Goal: Task Accomplishment & Management: Manage account settings

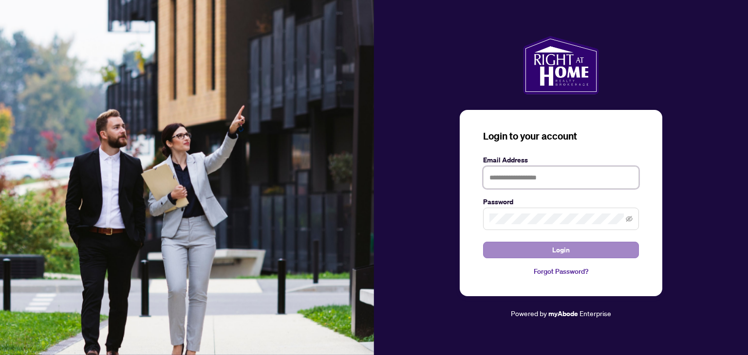
type input "**********"
click at [568, 249] on span "Login" at bounding box center [561, 250] width 18 height 16
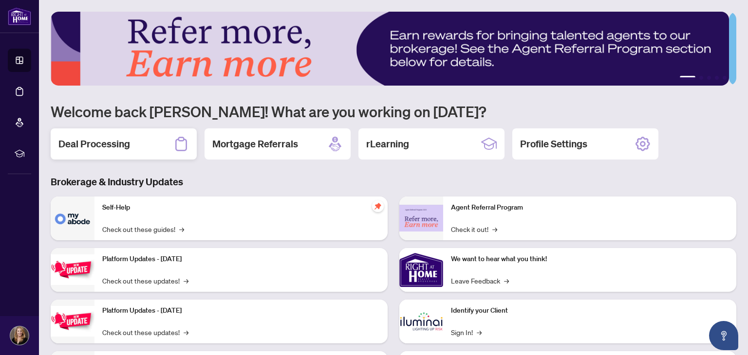
click at [142, 139] on div "Deal Processing" at bounding box center [124, 144] width 146 height 31
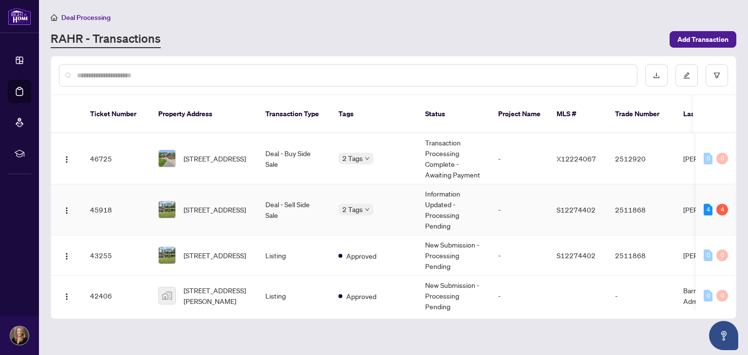
click at [439, 194] on td "Information Updated - Processing Pending" at bounding box center [453, 210] width 73 height 51
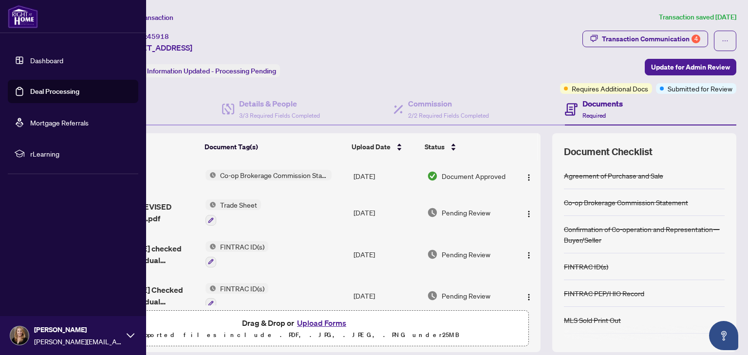
click at [47, 59] on link "Dashboard" at bounding box center [46, 60] width 33 height 9
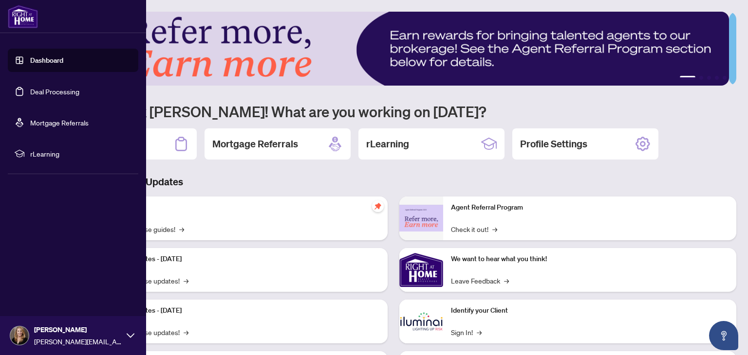
click at [127, 334] on icon at bounding box center [131, 336] width 8 height 8
click at [38, 276] on span "Logout" at bounding box center [39, 278] width 22 height 16
